Goal: Task Accomplishment & Management: Manage account settings

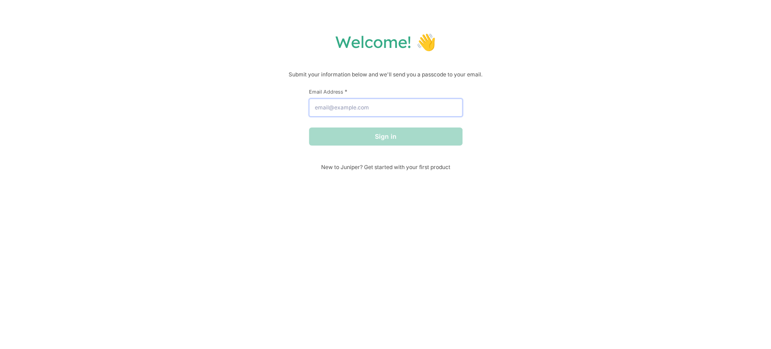
click at [369, 109] on input "Email Address *" at bounding box center [386, 107] width 154 height 18
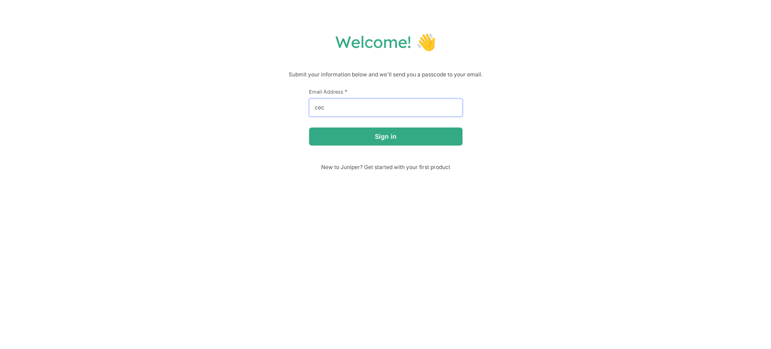
type input "cecille@hellojuniper.com"
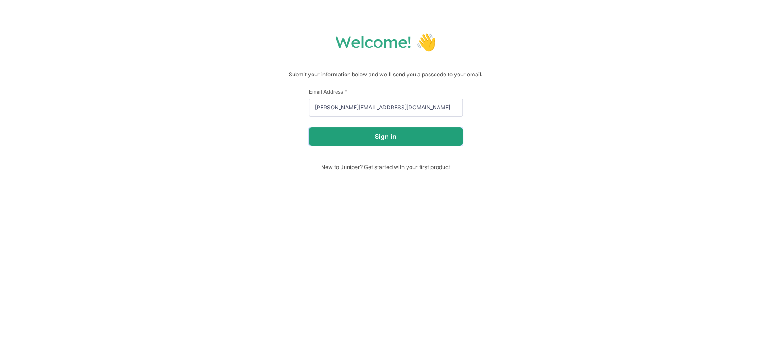
click at [370, 138] on button "Sign in" at bounding box center [386, 136] width 154 height 18
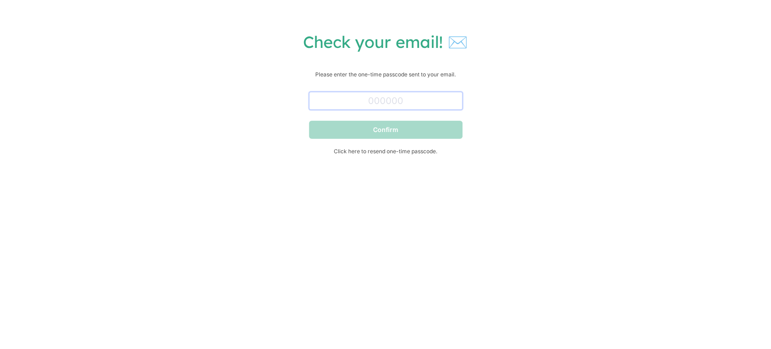
click at [416, 95] on input "text" at bounding box center [386, 101] width 154 height 18
paste input "658894"
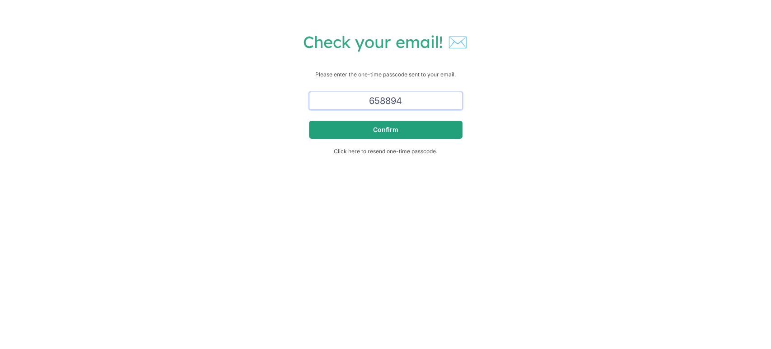
type input "658894"
click at [441, 131] on button "Confirm" at bounding box center [386, 130] width 154 height 18
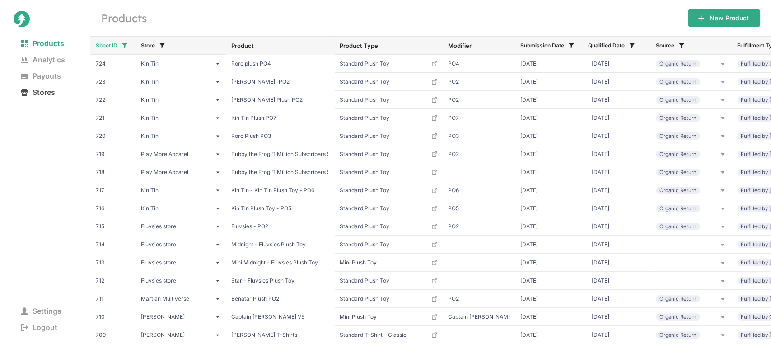
click at [43, 95] on span "Stores" at bounding box center [38, 92] width 49 height 13
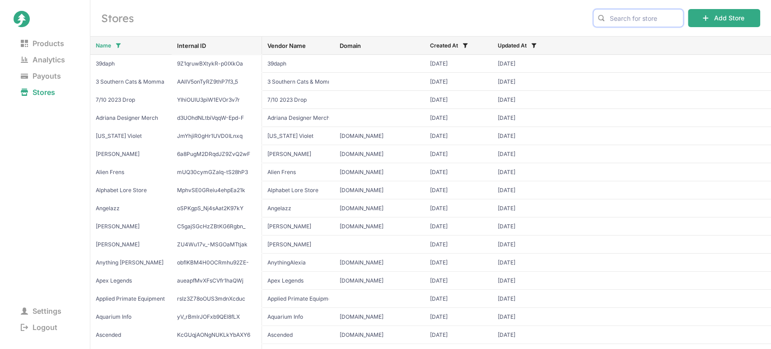
click at [645, 15] on input "text" at bounding box center [638, 18] width 90 height 18
click at [628, 36] on span "Jaiden Animations" at bounding box center [638, 37] width 75 height 9
click at [631, 18] on input "jaide" at bounding box center [638, 18] width 90 height 18
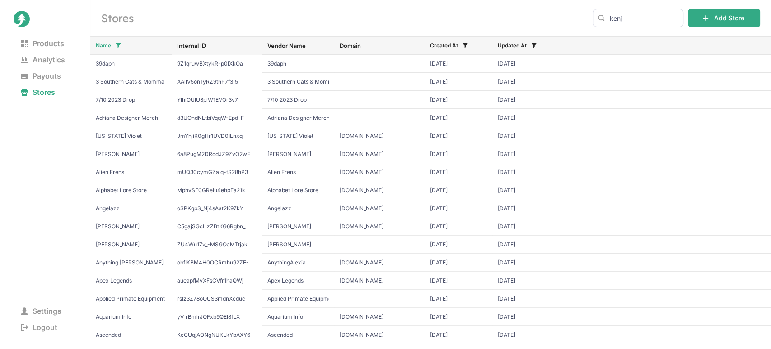
click at [638, 38] on span "Kenji" at bounding box center [638, 37] width 75 height 9
click at [646, 17] on input "kenj" at bounding box center [638, 18] width 90 height 18
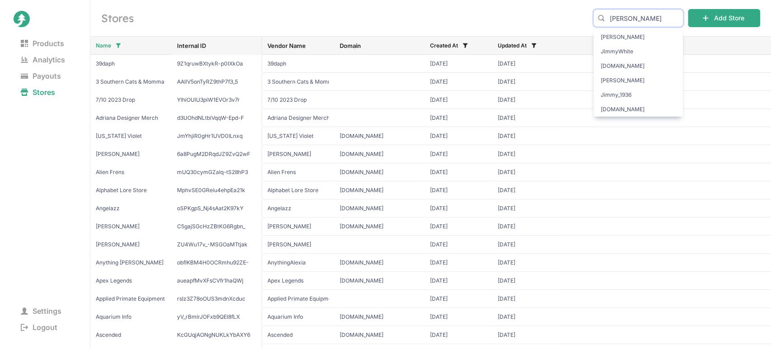
click at [643, 17] on input "jimmy" at bounding box center [638, 18] width 90 height 18
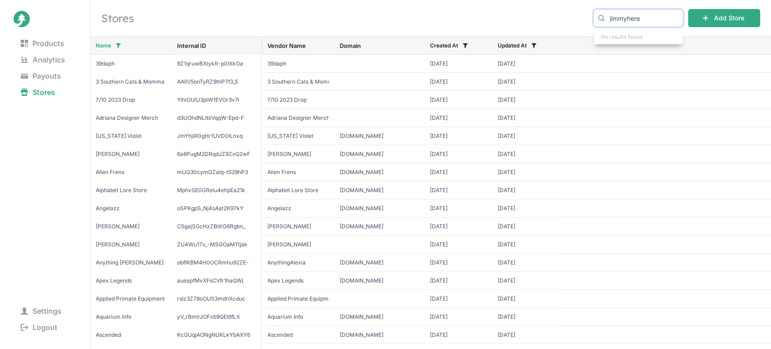
type input "jimmyhere"
click at [553, 14] on h2 "Stores" at bounding box center [341, 18] width 481 height 14
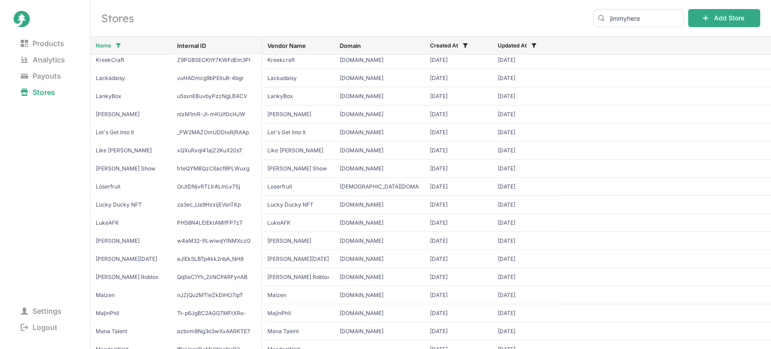
scroll to position [2635, 0]
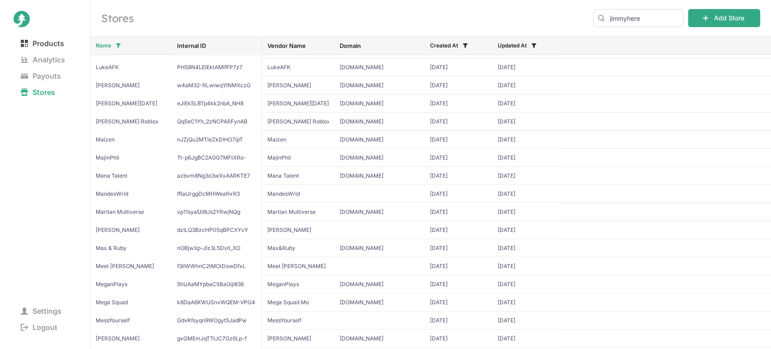
click at [37, 46] on span "Products" at bounding box center [43, 43] width 58 height 13
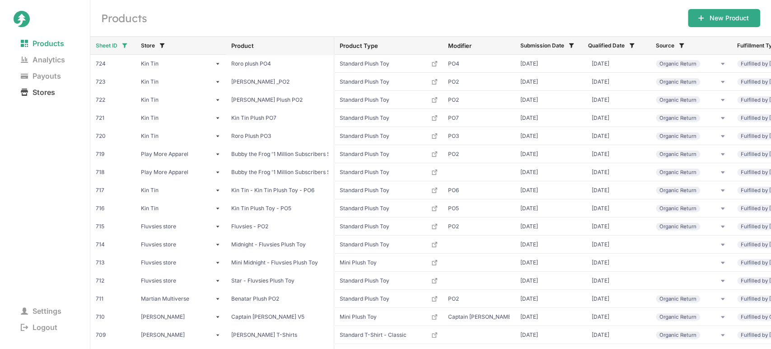
click at [47, 91] on span "Stores" at bounding box center [38, 92] width 49 height 13
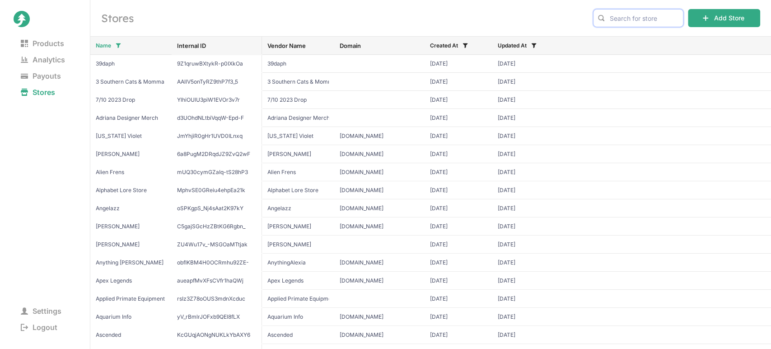
click at [643, 22] on input "text" at bounding box center [638, 18] width 90 height 18
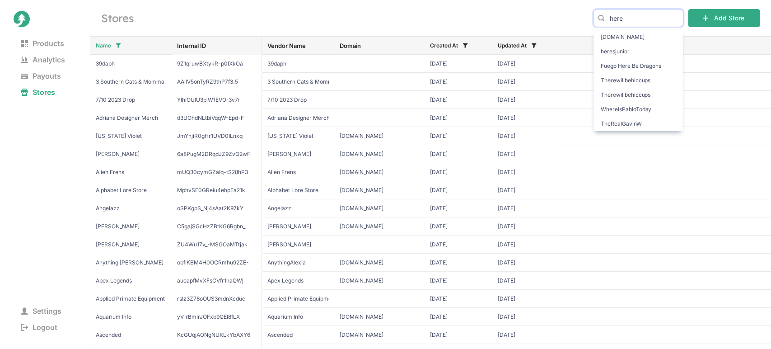
click at [643, 22] on input "here" at bounding box center [638, 18] width 90 height 18
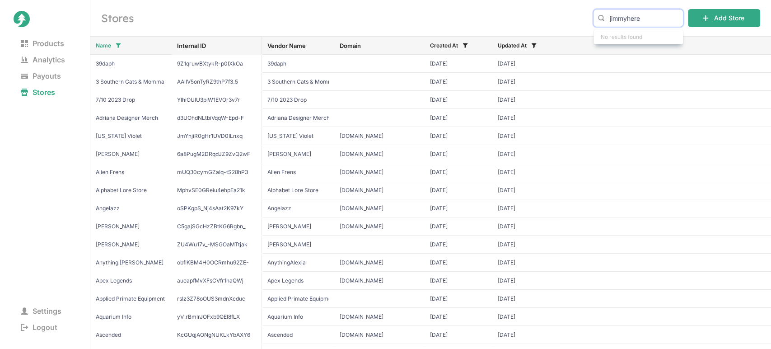
click at [662, 13] on input "jimmyhere" at bounding box center [638, 18] width 90 height 18
type input "a"
type input "shilo"
click at [650, 36] on span "Shiloh & Bros" at bounding box center [638, 37] width 75 height 9
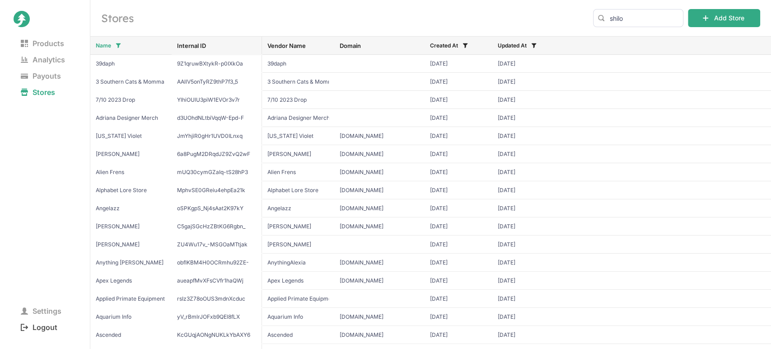
click at [49, 328] on span "Logout" at bounding box center [39, 327] width 51 height 13
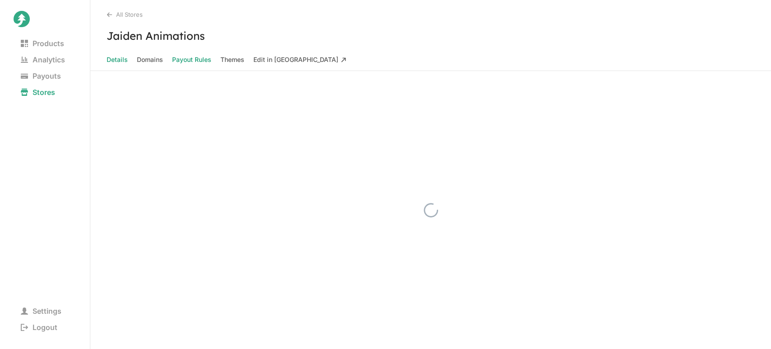
click at [188, 58] on Rules "Payout Rules" at bounding box center [191, 59] width 39 height 13
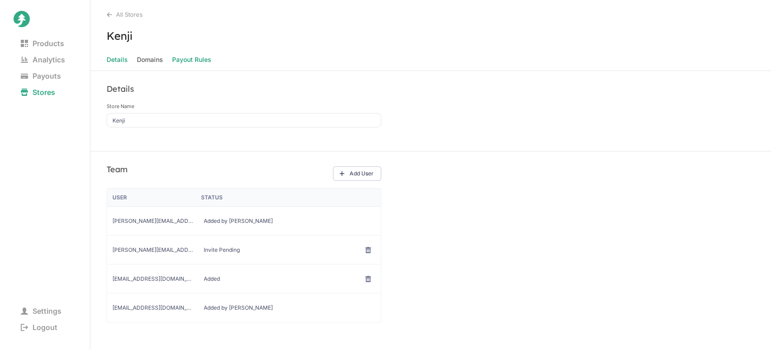
click at [192, 60] on Rules "Payout Rules" at bounding box center [191, 59] width 39 height 13
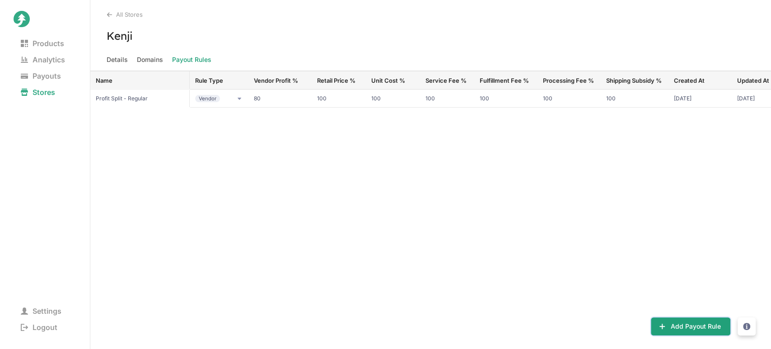
click at [675, 327] on button "Add Payout Rule" at bounding box center [691, 326] width 80 height 18
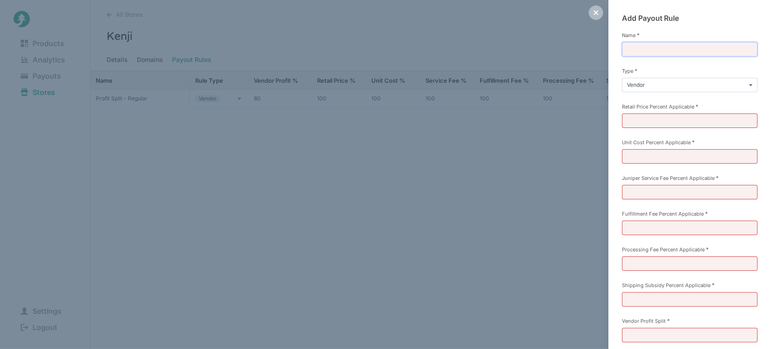
click at [657, 51] on input "Name *" at bounding box center [690, 49] width 136 height 14
type input "Royalty (35%)"
click at [644, 116] on input "Retail Price Percent Applicable *" at bounding box center [690, 120] width 136 height 14
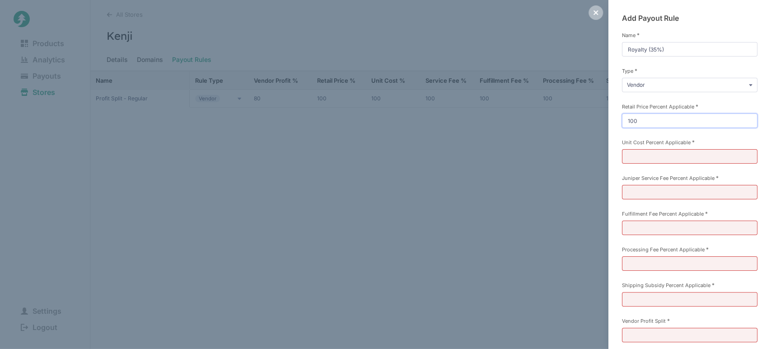
type input "100"
click at [640, 152] on input "Unit Cost Percent Applicable *" at bounding box center [690, 156] width 136 height 14
type input "0"
click at [637, 187] on input "Juniper Service Fee Percent Applicable *" at bounding box center [690, 192] width 136 height 14
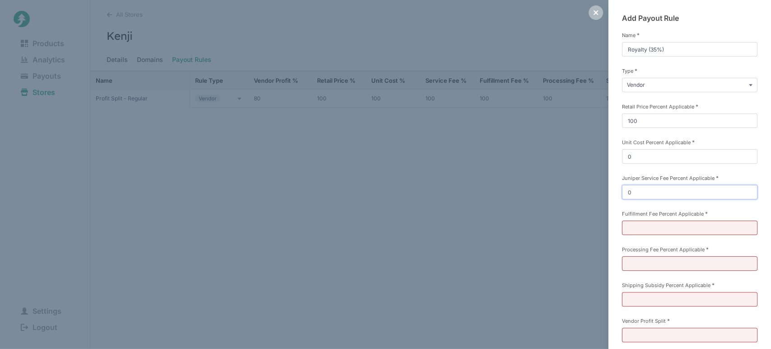
type input "0"
click at [635, 224] on input "Fulfillment Fee Percent Applicable *" at bounding box center [690, 227] width 136 height 14
type input "0"
click at [633, 257] on input "Processing Fee Percent Applicable *" at bounding box center [690, 263] width 136 height 14
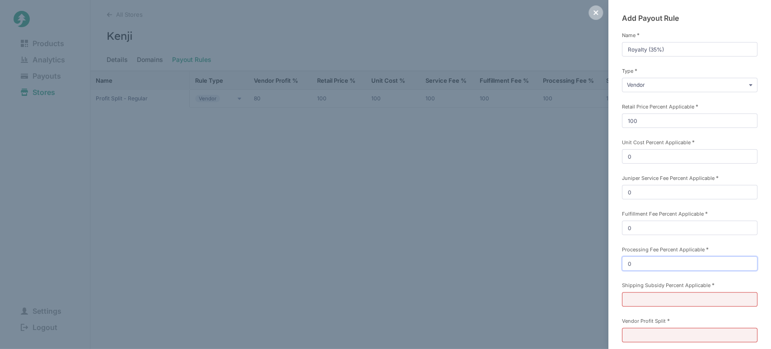
type input "0"
click at [635, 295] on input "Shipping Subsidy Percent Applicable *" at bounding box center [690, 299] width 136 height 14
type input "100"
click at [640, 334] on input "Vendor Profit Split *" at bounding box center [690, 335] width 136 height 14
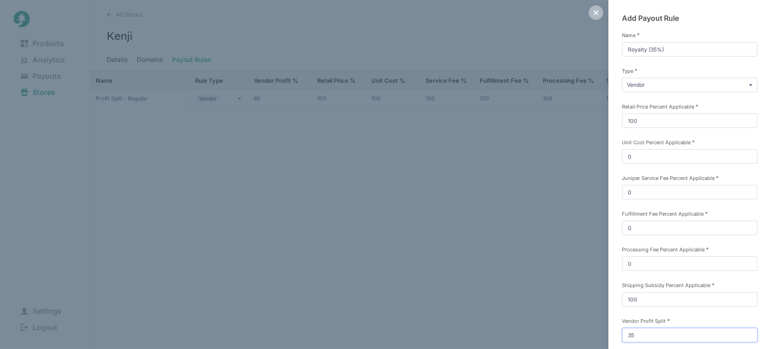
type input "35"
click at [614, 292] on div "Add Payout Rule Name * Royalty (35%) Type * Vendor Commission Referral Retail P…" at bounding box center [690, 207] width 163 height 415
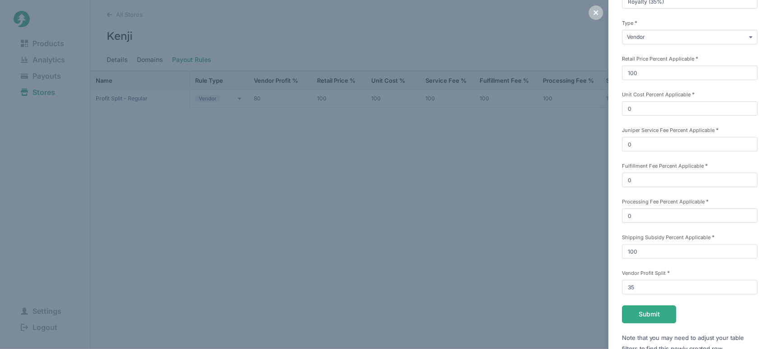
scroll to position [63, 0]
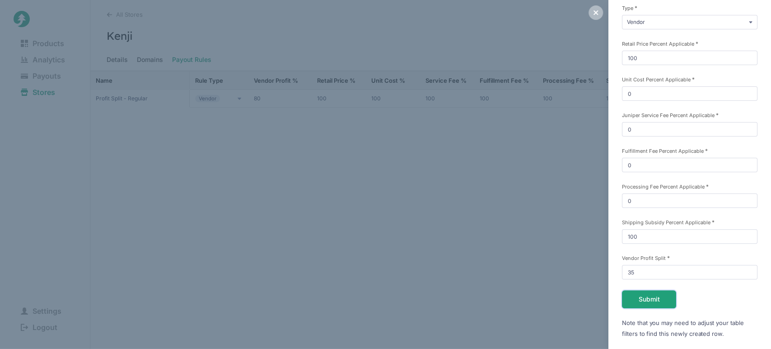
click at [637, 297] on button "Submit" at bounding box center [649, 299] width 54 height 18
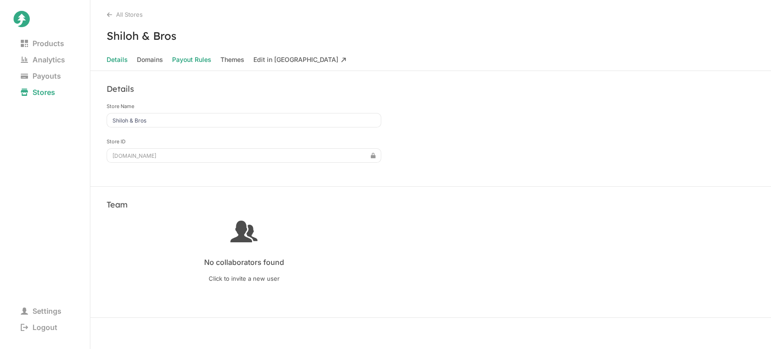
click at [178, 59] on Rules "Payout Rules" at bounding box center [191, 59] width 39 height 13
